Goal: Task Accomplishment & Management: Use online tool/utility

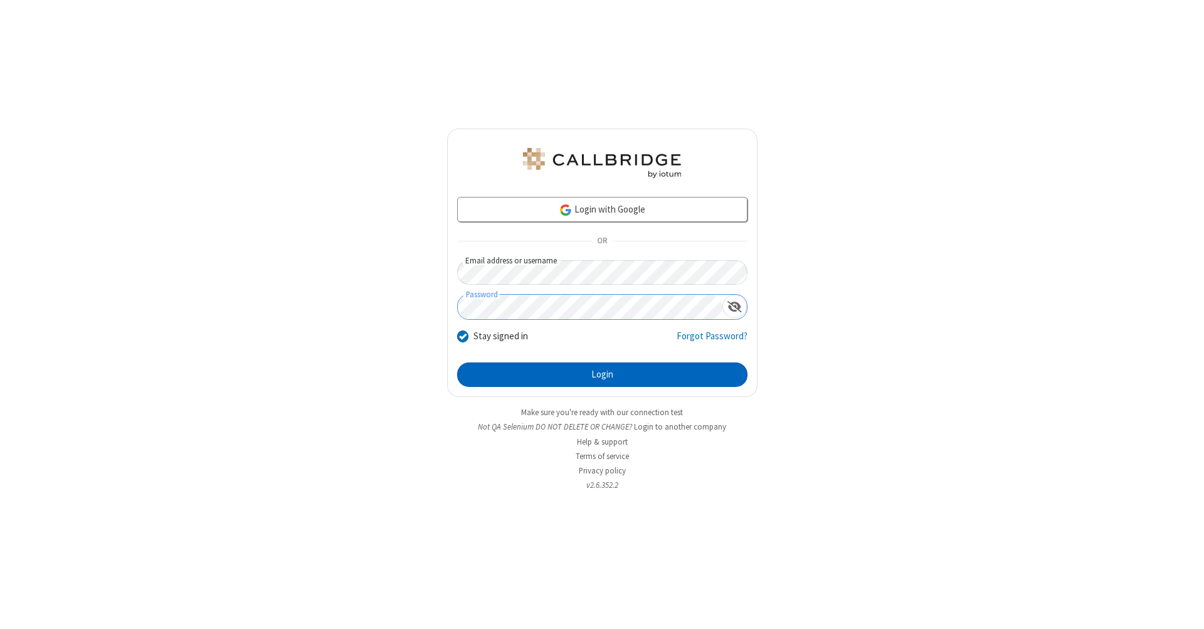
click at [602, 375] on button "Login" at bounding box center [602, 374] width 290 height 25
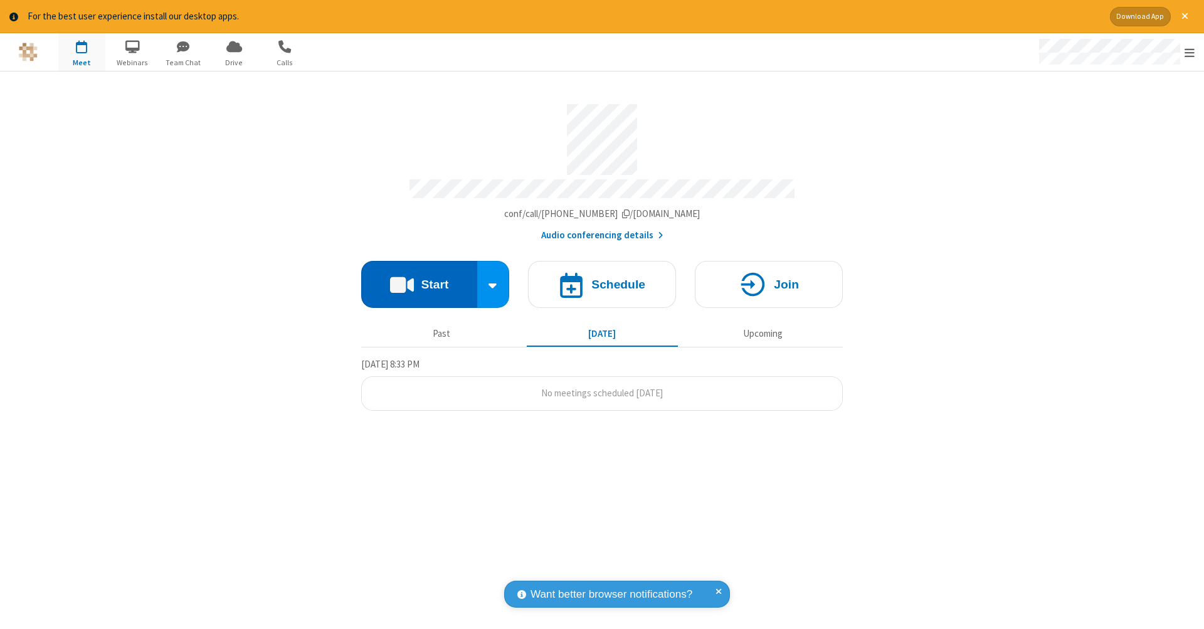
click at [419, 278] on button "Start" at bounding box center [419, 284] width 116 height 47
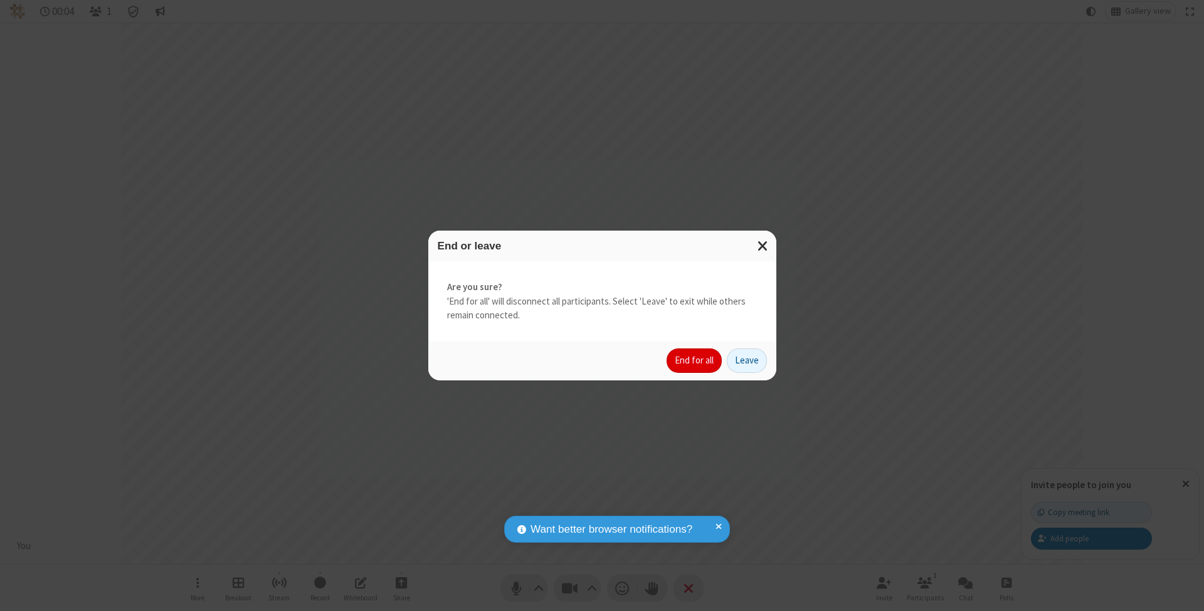
click at [695, 360] on button "End for all" at bounding box center [694, 361] width 55 height 25
